Goal: Task Accomplishment & Management: Manage account settings

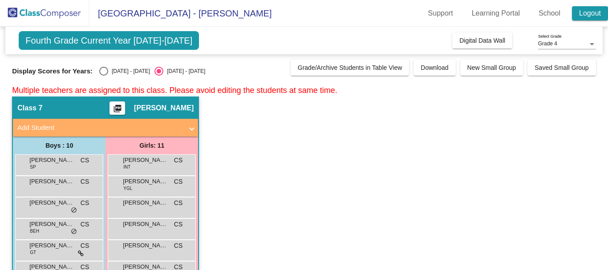
click at [585, 16] on link "Logout" at bounding box center [590, 13] width 36 height 14
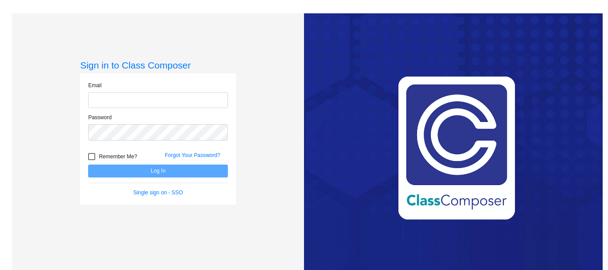
click at [109, 99] on input "email" at bounding box center [158, 100] width 140 height 16
type input "[EMAIL_ADDRESS][DOMAIN_NAME]"
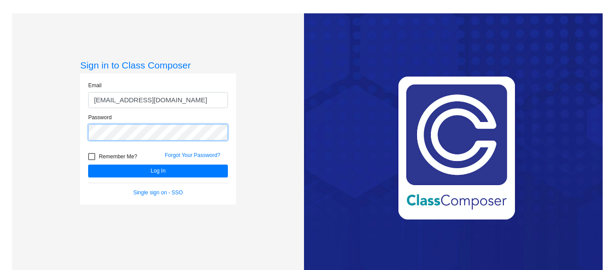
click at [88, 165] on button "Log In" at bounding box center [158, 171] width 140 height 13
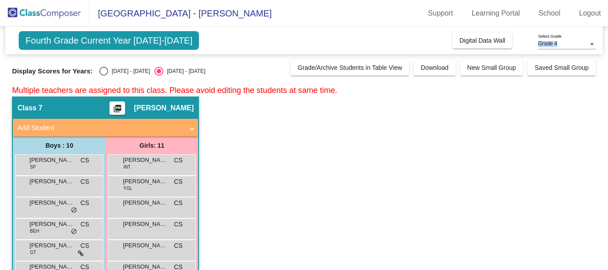
click at [568, 40] on div "Grade 4 Select Grade" at bounding box center [567, 41] width 58 height 15
click at [560, 60] on span "Grade 6" at bounding box center [567, 60] width 58 height 16
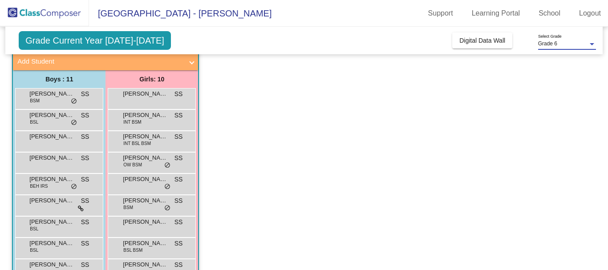
scroll to position [89, 0]
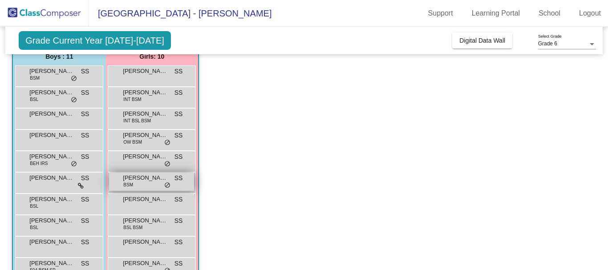
click at [132, 183] on span "BSM" at bounding box center [128, 185] width 10 height 7
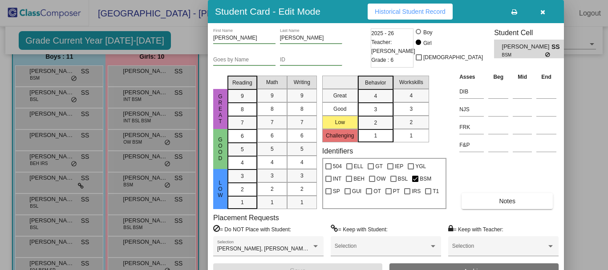
click at [541, 14] on icon "button" at bounding box center [543, 12] width 5 height 6
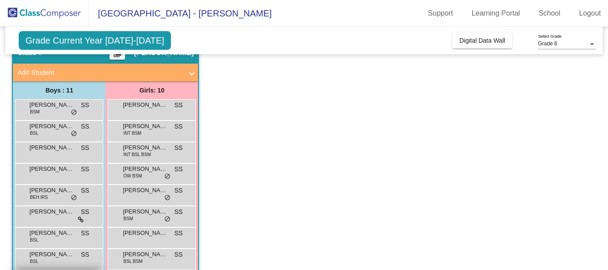
scroll to position [0, 0]
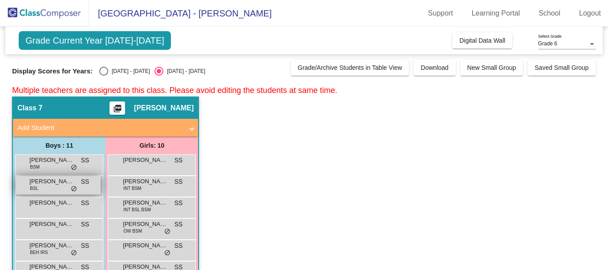
click at [46, 186] on div "[PERSON_NAME] BSL SS lock do_not_disturb_alt" at bounding box center [58, 185] width 85 height 18
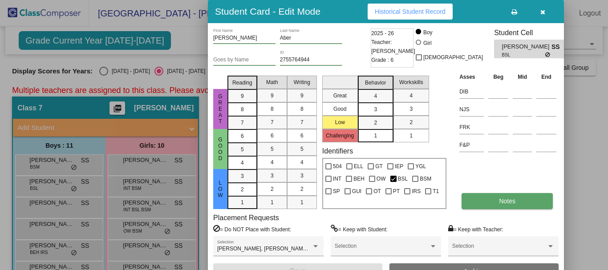
click at [526, 201] on button "Notes" at bounding box center [507, 201] width 91 height 16
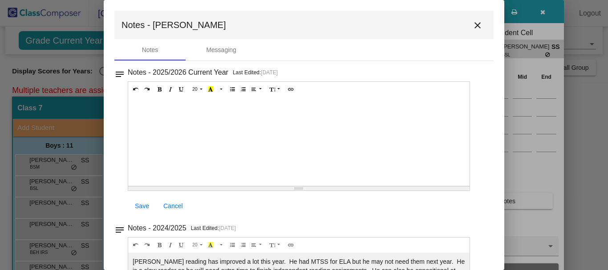
click at [473, 25] on mat-icon "close" at bounding box center [477, 25] width 11 height 11
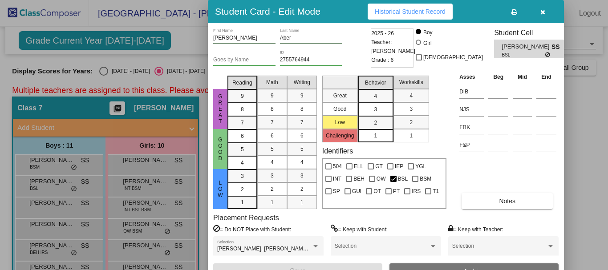
click at [546, 9] on button "button" at bounding box center [543, 12] width 29 height 16
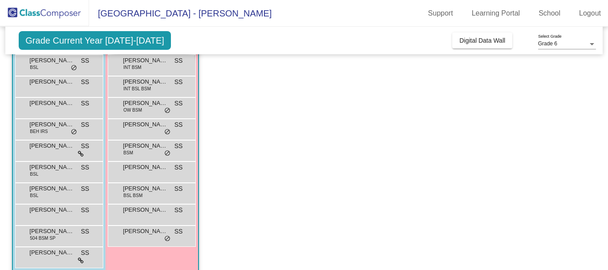
scroll to position [134, 0]
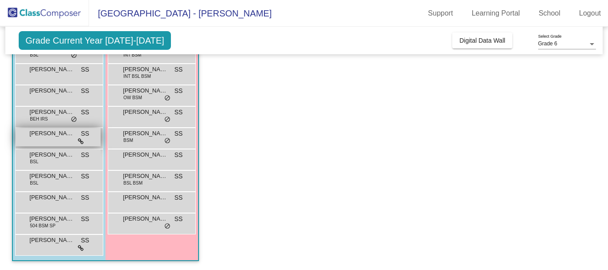
click at [81, 140] on icon at bounding box center [81, 141] width 6 height 6
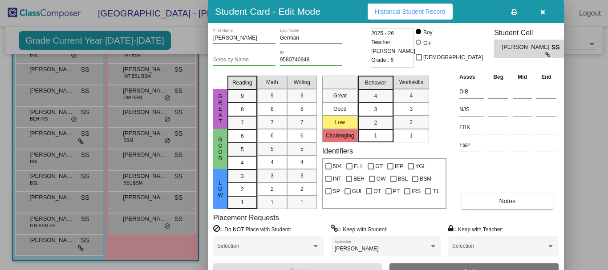
click at [544, 14] on icon "button" at bounding box center [543, 12] width 5 height 6
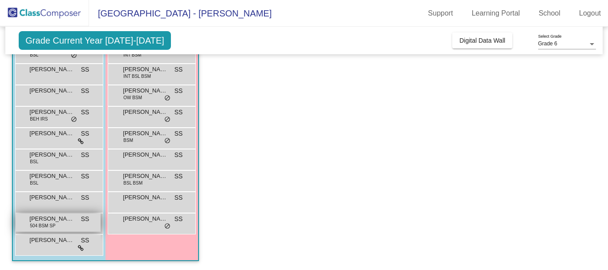
click at [50, 221] on span "[PERSON_NAME]" at bounding box center [51, 219] width 45 height 9
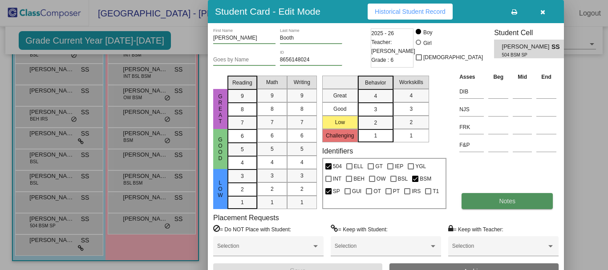
click at [498, 201] on button "Notes" at bounding box center [507, 201] width 91 height 16
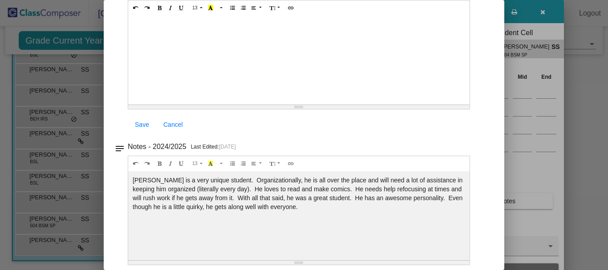
scroll to position [0, 0]
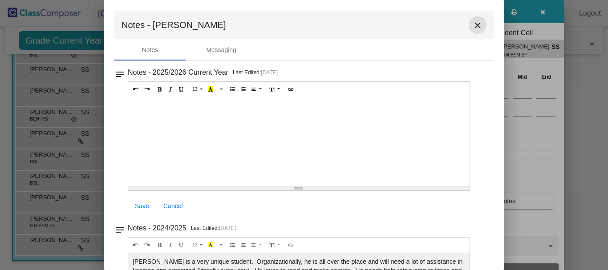
click at [472, 25] on mat-icon "close" at bounding box center [477, 25] width 11 height 11
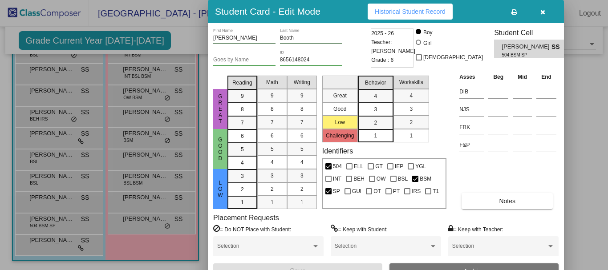
click at [542, 12] on icon "button" at bounding box center [543, 12] width 5 height 6
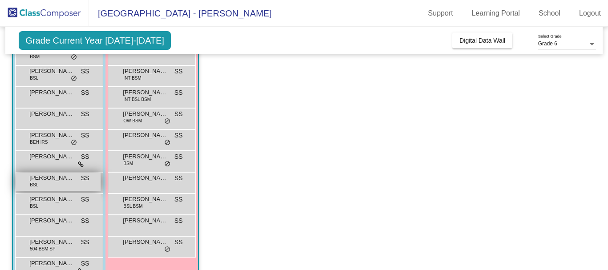
scroll to position [89, 0]
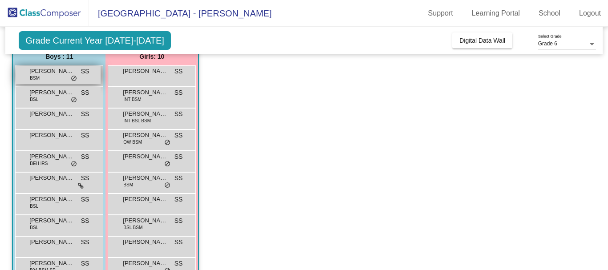
click at [35, 75] on span "BSM" at bounding box center [35, 78] width 10 height 7
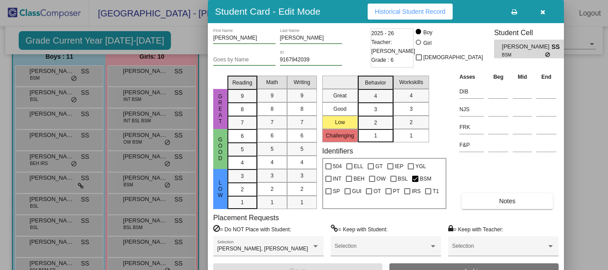
click at [543, 15] on icon "button" at bounding box center [543, 12] width 5 height 6
